Goal: Find specific page/section: Find specific page/section

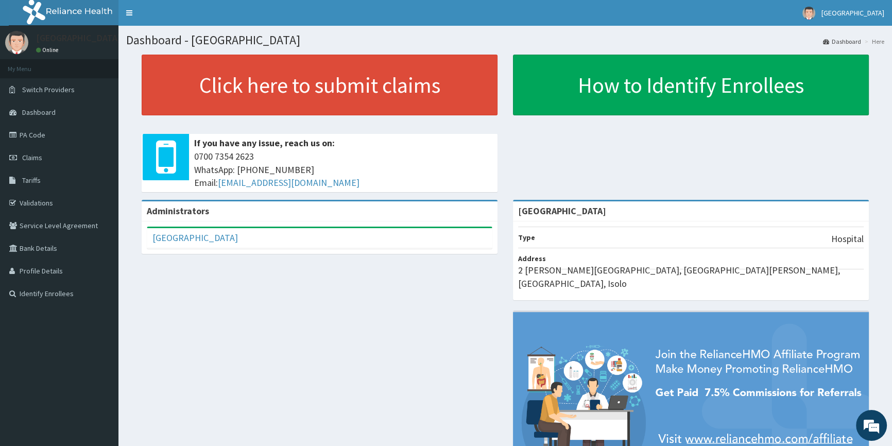
drag, startPoint x: 1080, startPoint y: 0, endPoint x: 347, endPoint y: 316, distance: 798.6
click at [346, 318] on div "Administrators [GEOGRAPHIC_DATA][PERSON_NAME] Full Name [GEOGRAPHIC_DATA][PERSO…" at bounding box center [505, 354] width 758 height 309
click at [61, 202] on link "Validations" at bounding box center [59, 203] width 118 height 23
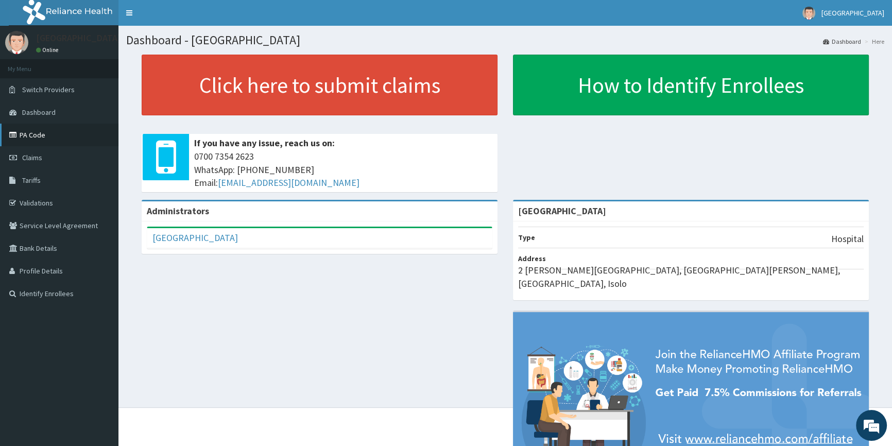
click at [28, 137] on link "PA Code" at bounding box center [59, 135] width 118 height 23
